Goal: Information Seeking & Learning: Find specific fact

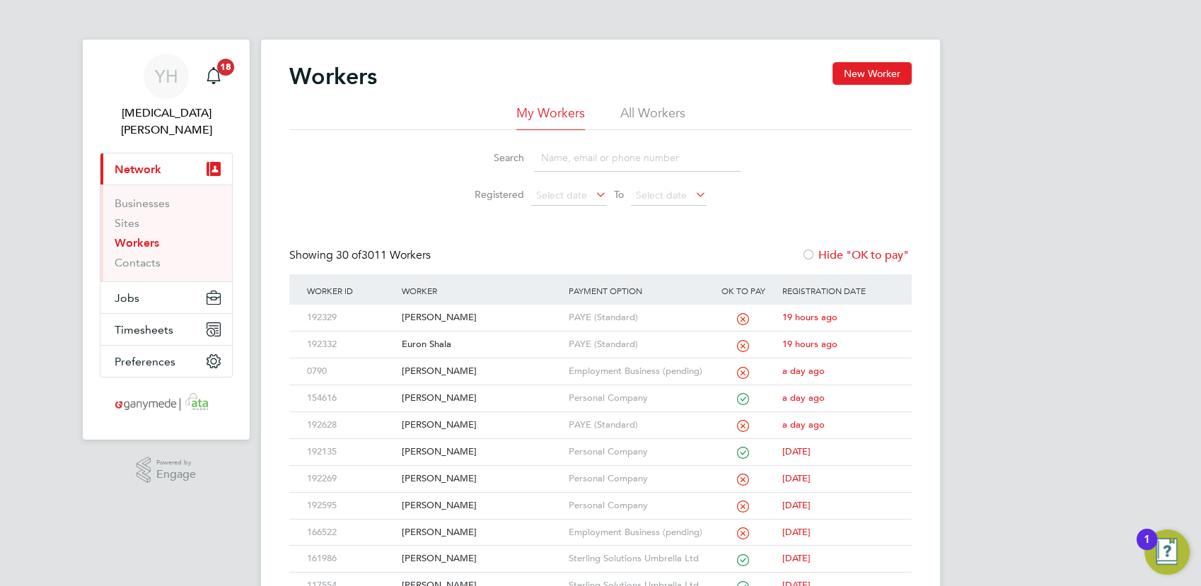
click at [568, 158] on input at bounding box center [637, 158] width 207 height 28
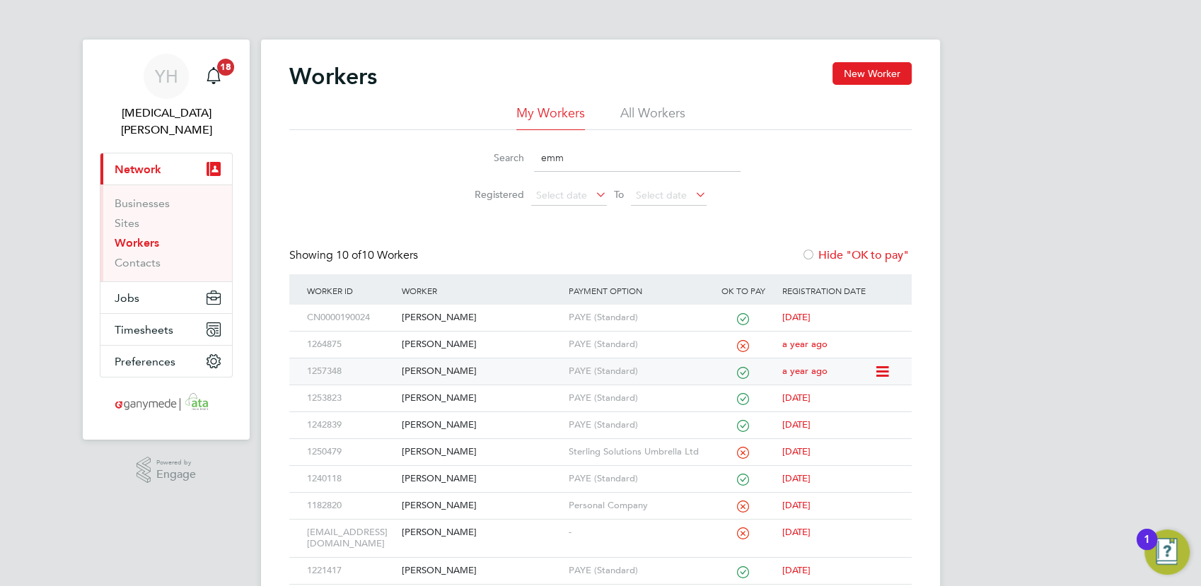
click at [498, 368] on div "Emmanuel Zamani Adamu" at bounding box center [481, 372] width 166 height 26
click at [605, 152] on input "emm" at bounding box center [637, 158] width 207 height 28
type input "e"
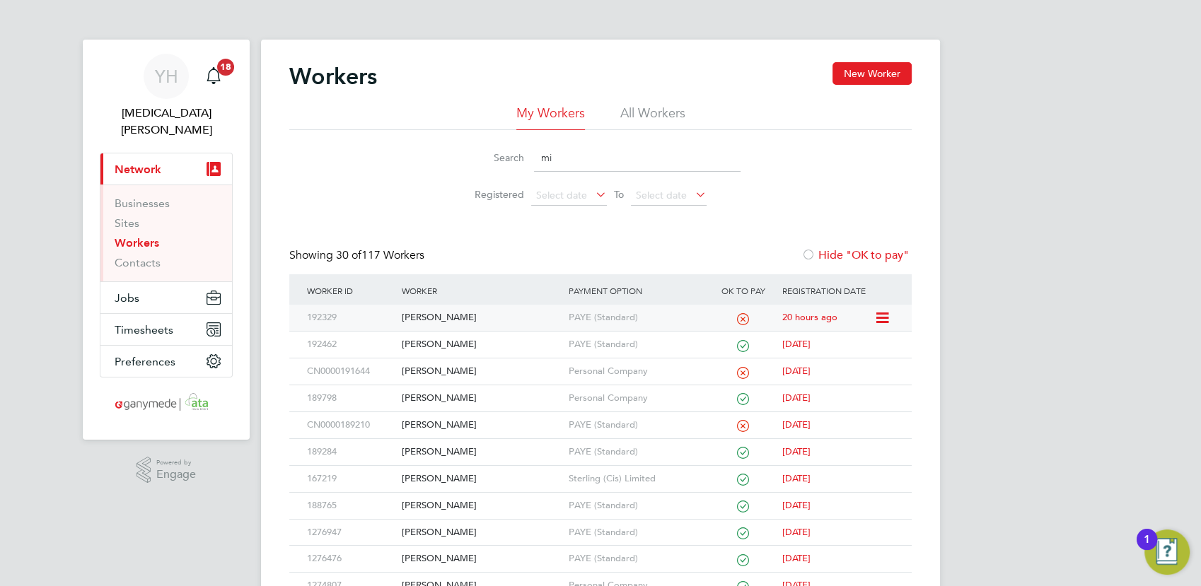
click at [432, 313] on div "[PERSON_NAME]" at bounding box center [481, 318] width 166 height 26
click at [560, 149] on input "mi" at bounding box center [637, 158] width 207 height 28
type input "m"
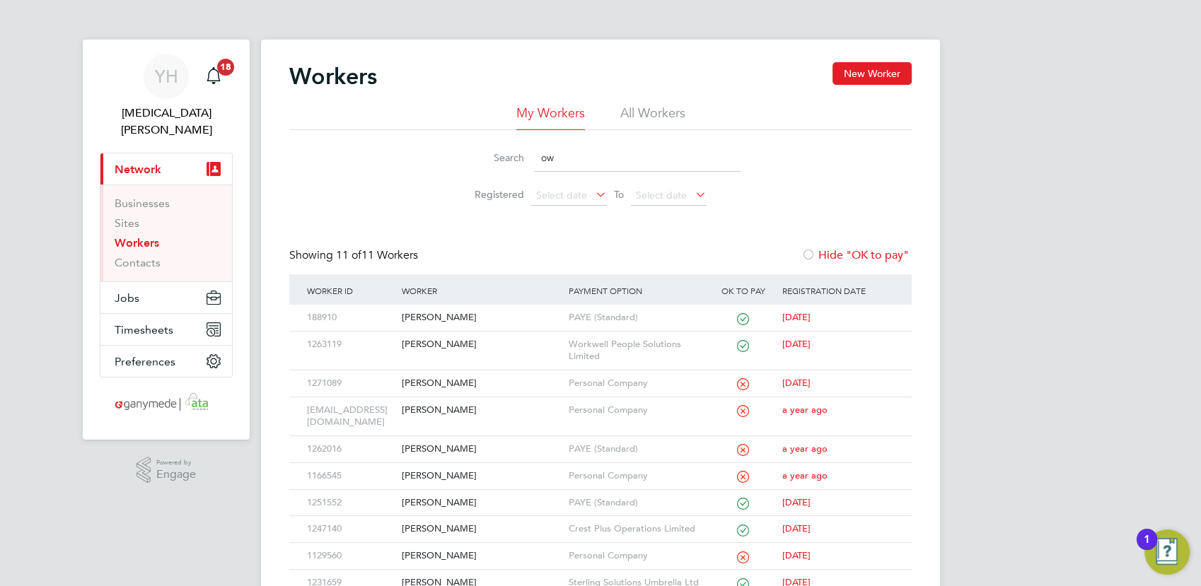
type input "o"
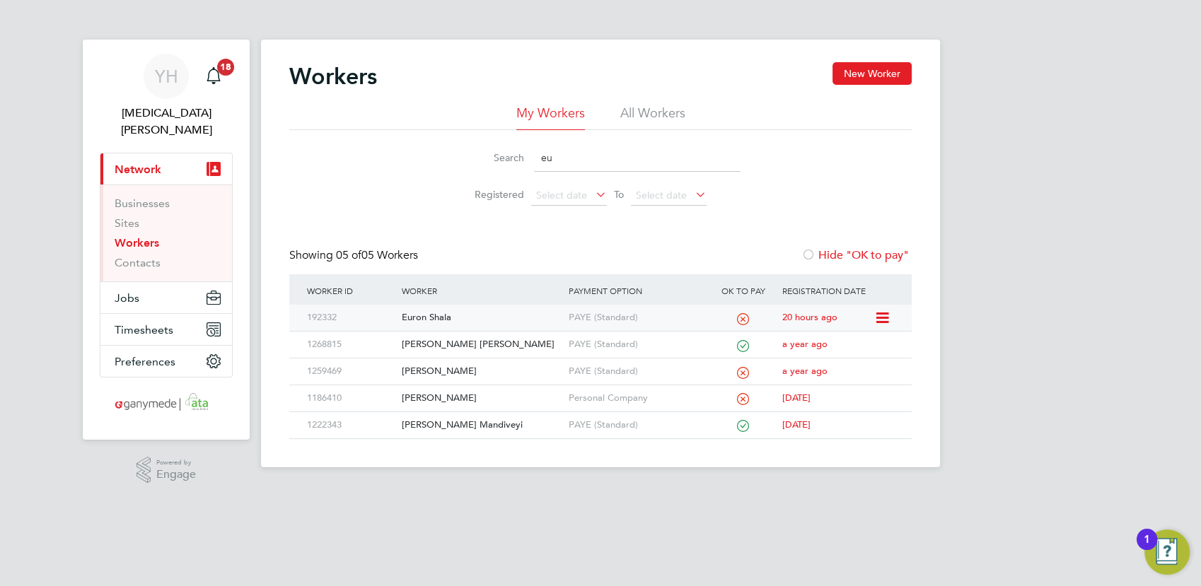
click at [437, 321] on div "Euron Shala" at bounding box center [481, 318] width 166 height 26
click at [566, 151] on input "eu" at bounding box center [637, 158] width 207 height 28
type input "e"
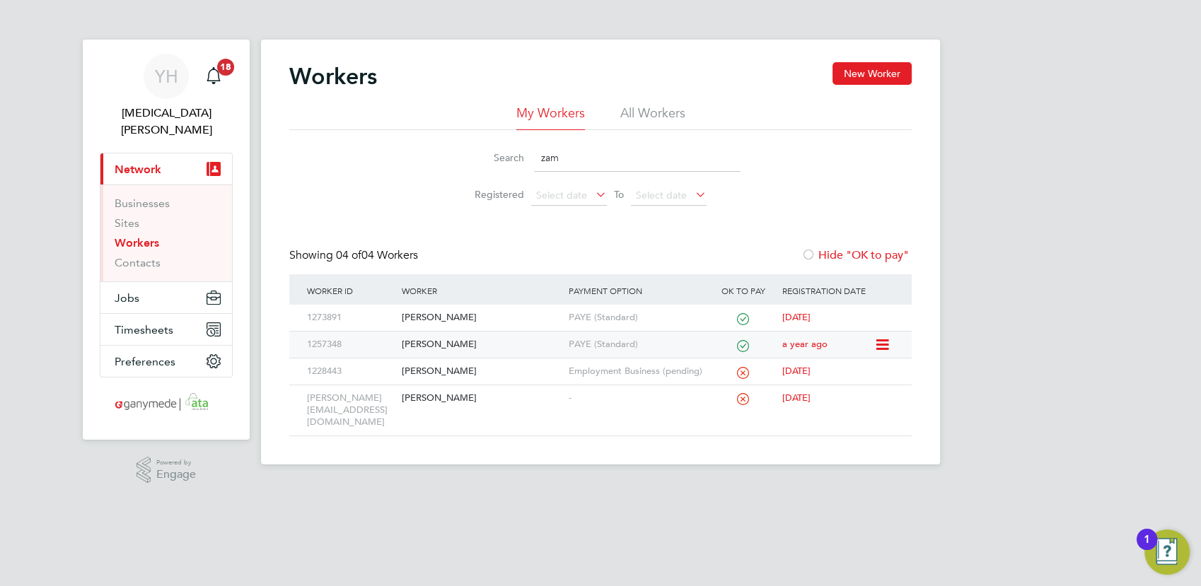
click at [480, 337] on div "Emmanuel Zamani Adamu" at bounding box center [481, 345] width 166 height 26
drag, startPoint x: 558, startPoint y: 153, endPoint x: 481, endPoint y: 158, distance: 77.2
click at [481, 158] on div "Search zam" at bounding box center [600, 158] width 280 height 28
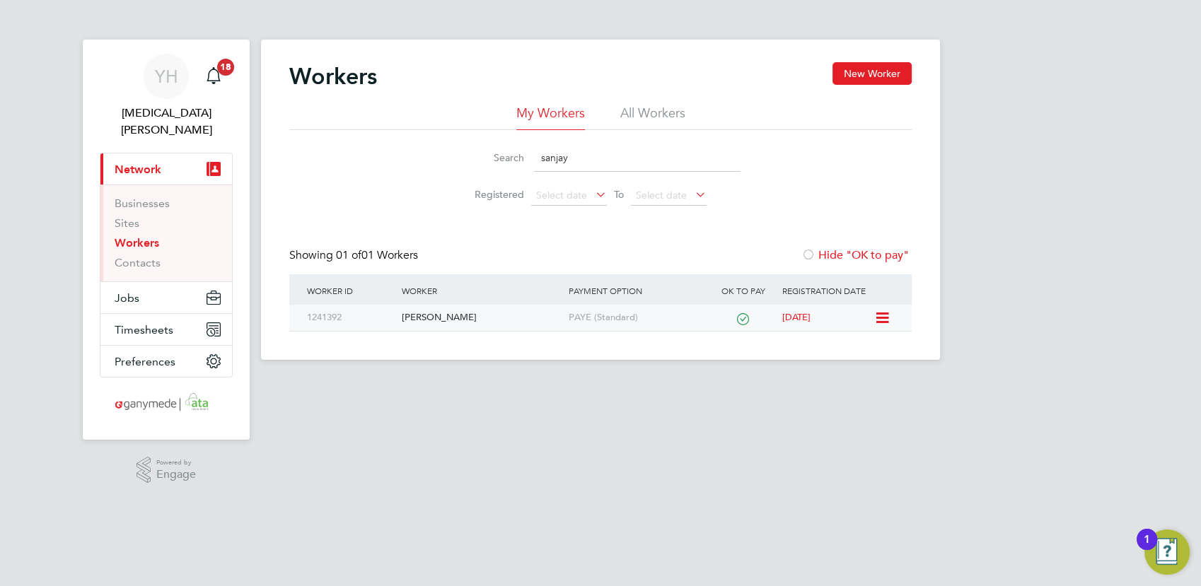
type input "sanjay"
click at [448, 314] on div "Sanjay Chiarh" at bounding box center [481, 318] width 166 height 26
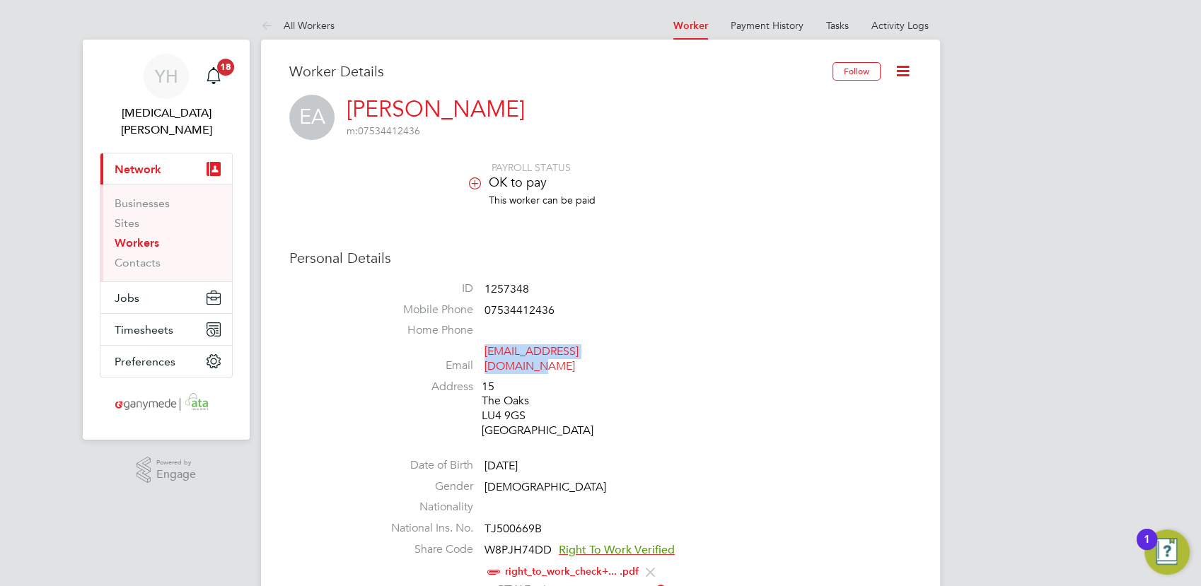
drag, startPoint x: 642, startPoint y: 351, endPoint x: 485, endPoint y: 351, distance: 157.0
click at [485, 351] on li "Email [EMAIL_ADDRESS][DOMAIN_NAME]" at bounding box center [642, 361] width 537 height 35
copy link "emsonzamani100@gmail.com"
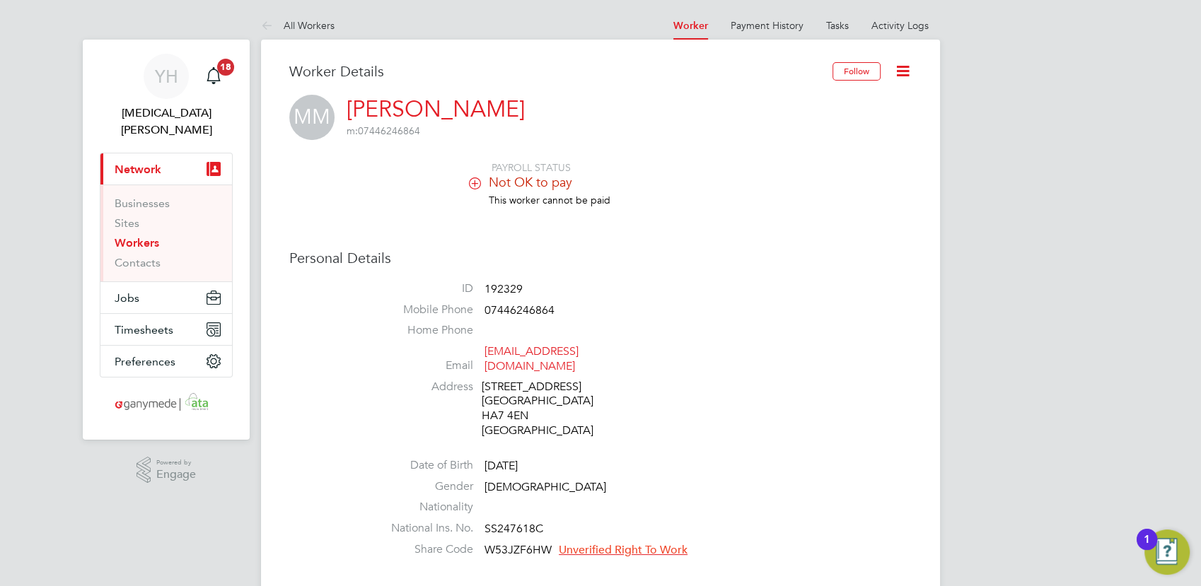
click at [480, 185] on icon at bounding box center [475, 183] width 11 height 11
click at [474, 187] on icon at bounding box center [475, 183] width 11 height 11
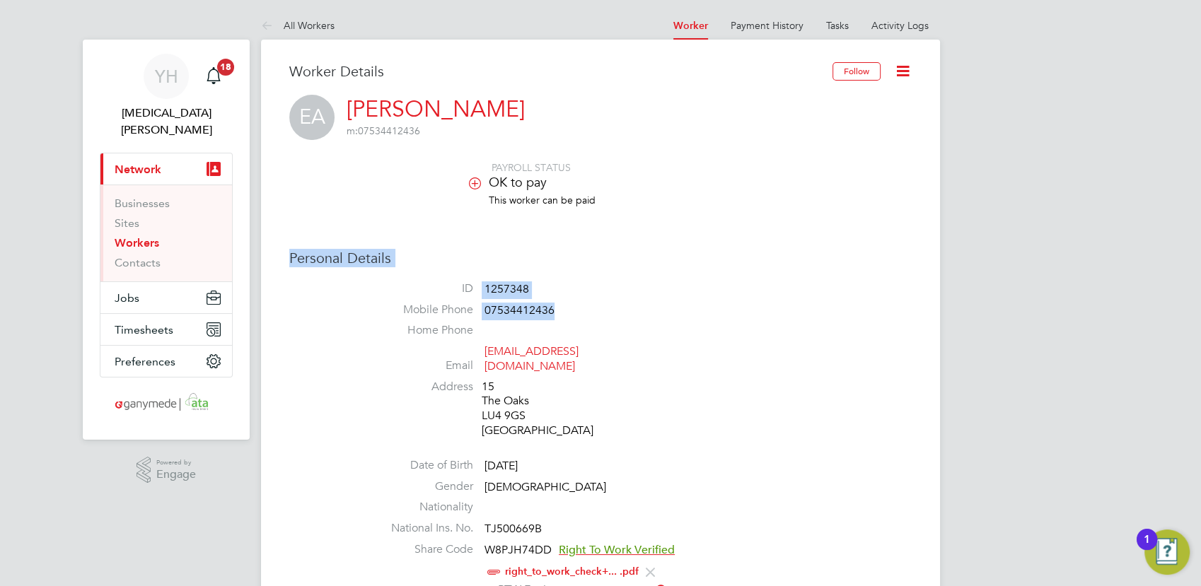
drag, startPoint x: 1123, startPoint y: 315, endPoint x: 1133, endPoint y: 309, distance: 11.4
click at [145, 236] on link "Workers" at bounding box center [137, 242] width 45 height 13
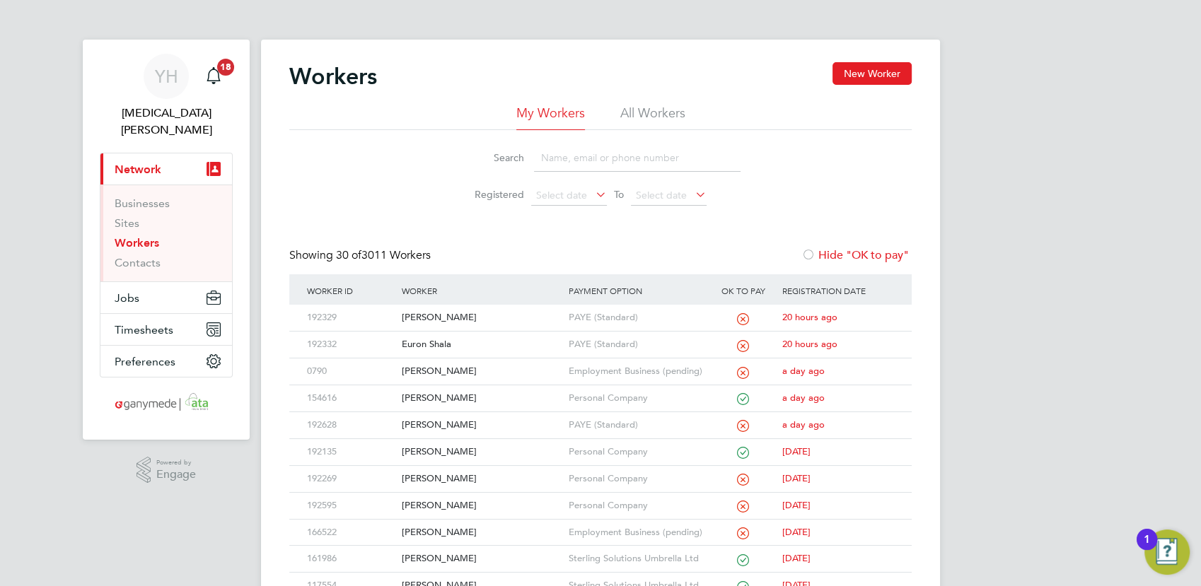
click at [588, 147] on input at bounding box center [637, 158] width 207 height 28
drag, startPoint x: 1002, startPoint y: 186, endPoint x: 1064, endPoint y: 277, distance: 110.4
